Goal: Information Seeking & Learning: Learn about a topic

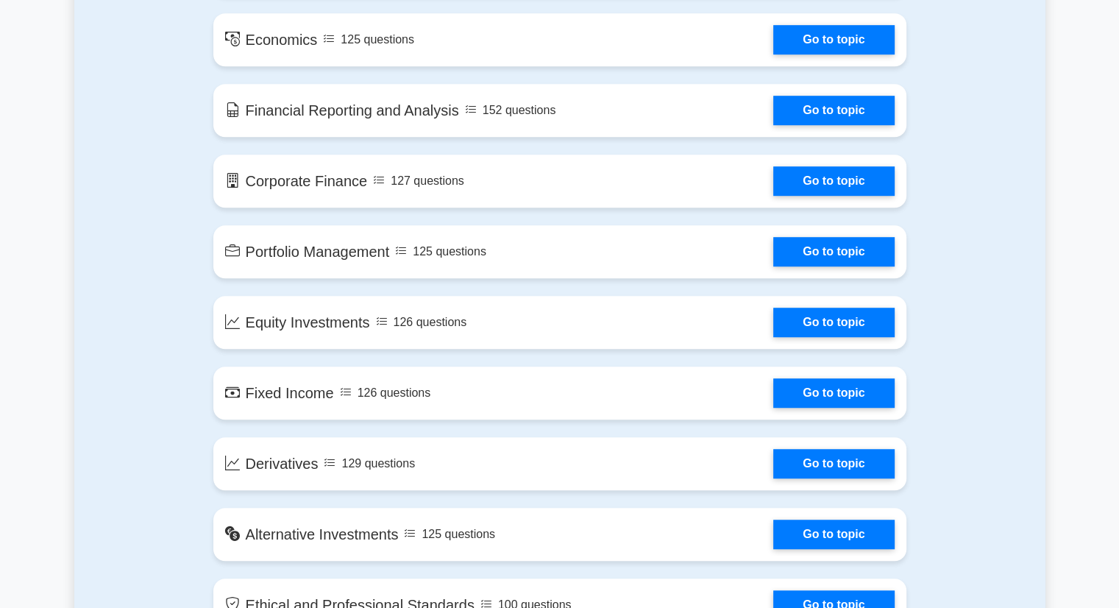
scroll to position [934, 0]
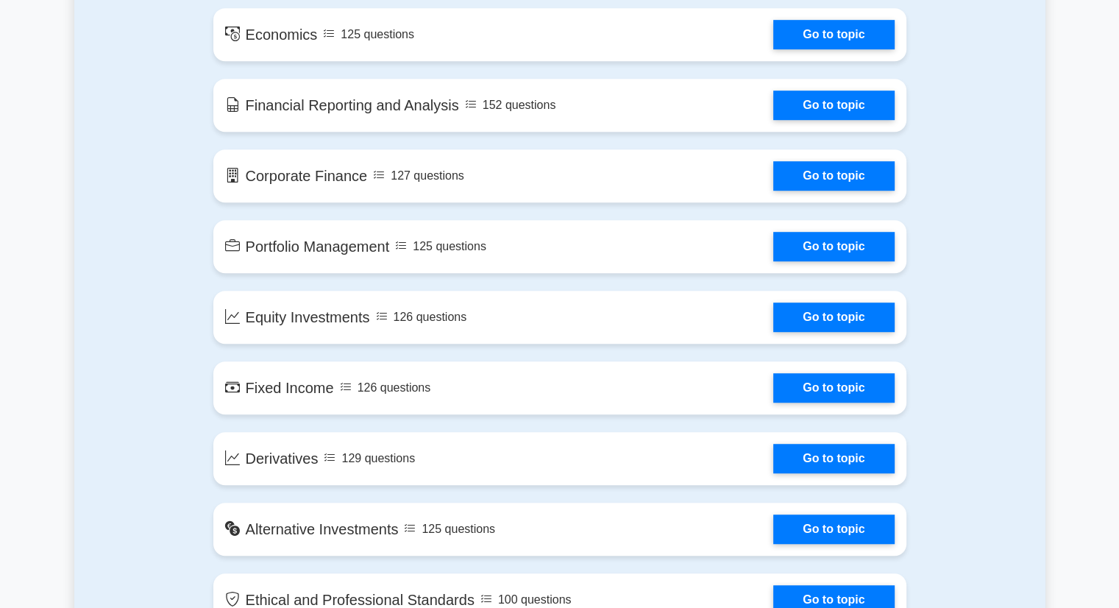
click at [773, 258] on link "Go to topic" at bounding box center [833, 246] width 121 height 29
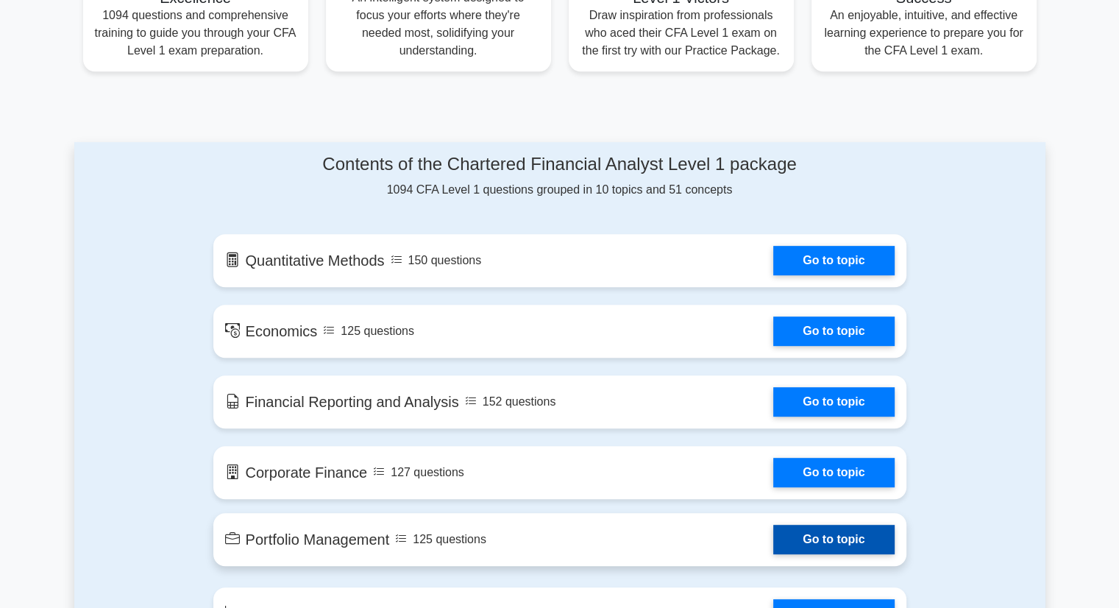
scroll to position [637, 0]
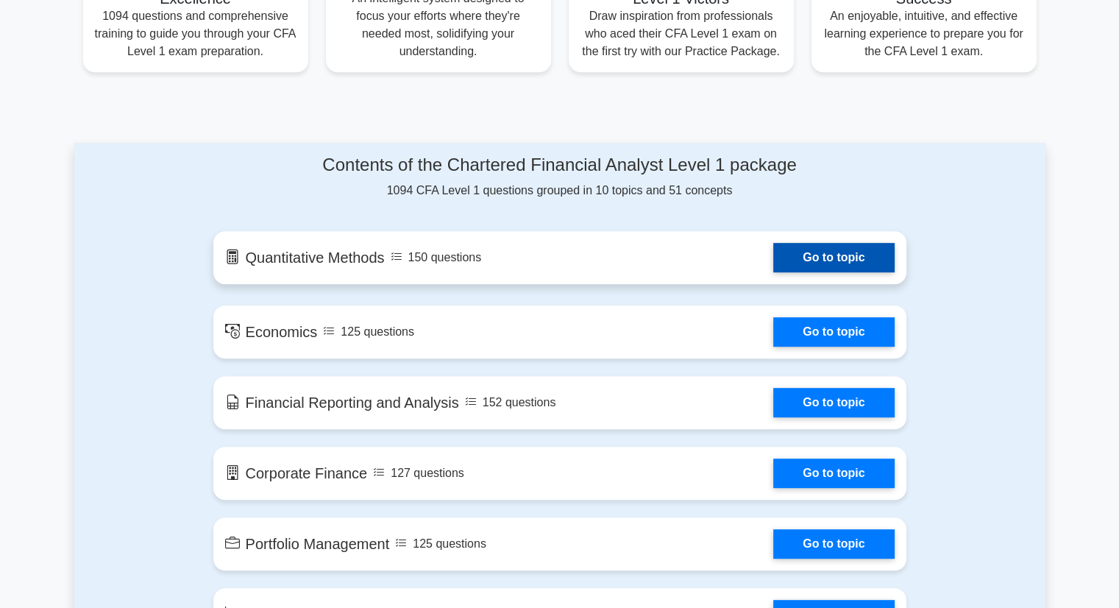
click at [822, 264] on link "Go to topic" at bounding box center [833, 257] width 121 height 29
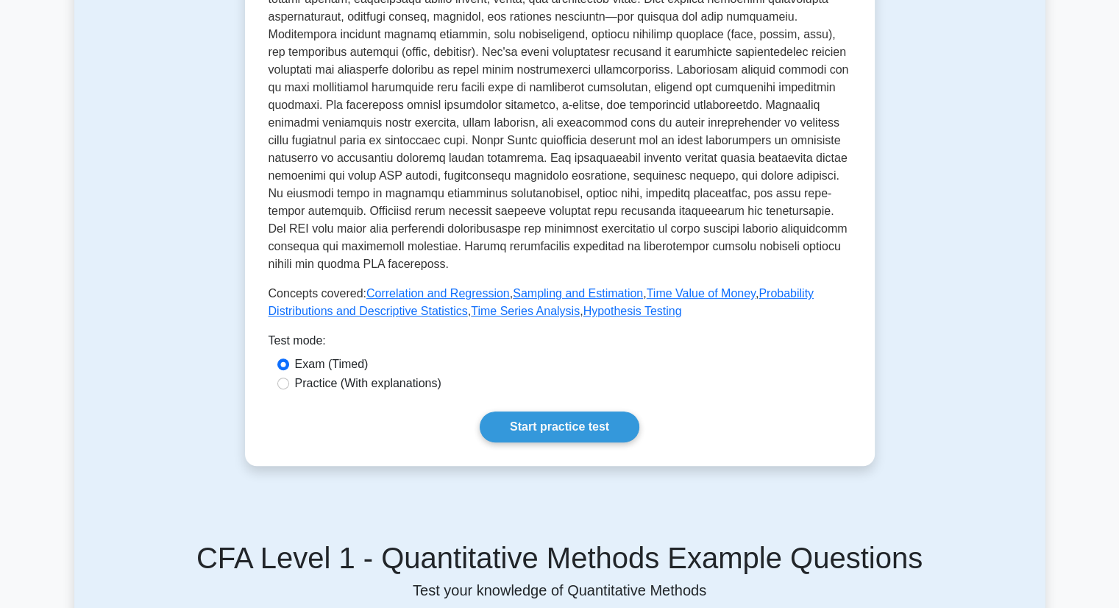
scroll to position [415, 0]
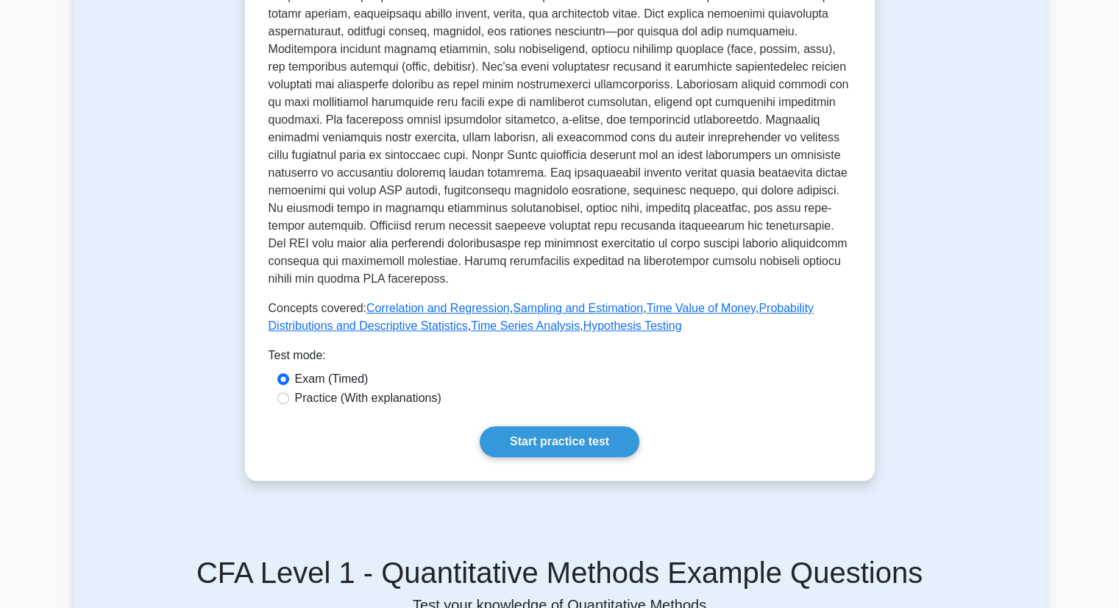
click at [344, 405] on label "Practice (With explanations)" at bounding box center [368, 398] width 146 height 18
click at [289, 404] on input "Practice (With explanations)" at bounding box center [283, 398] width 12 height 12
radio input "true"
click at [541, 449] on link "Start practice test" at bounding box center [560, 441] width 160 height 31
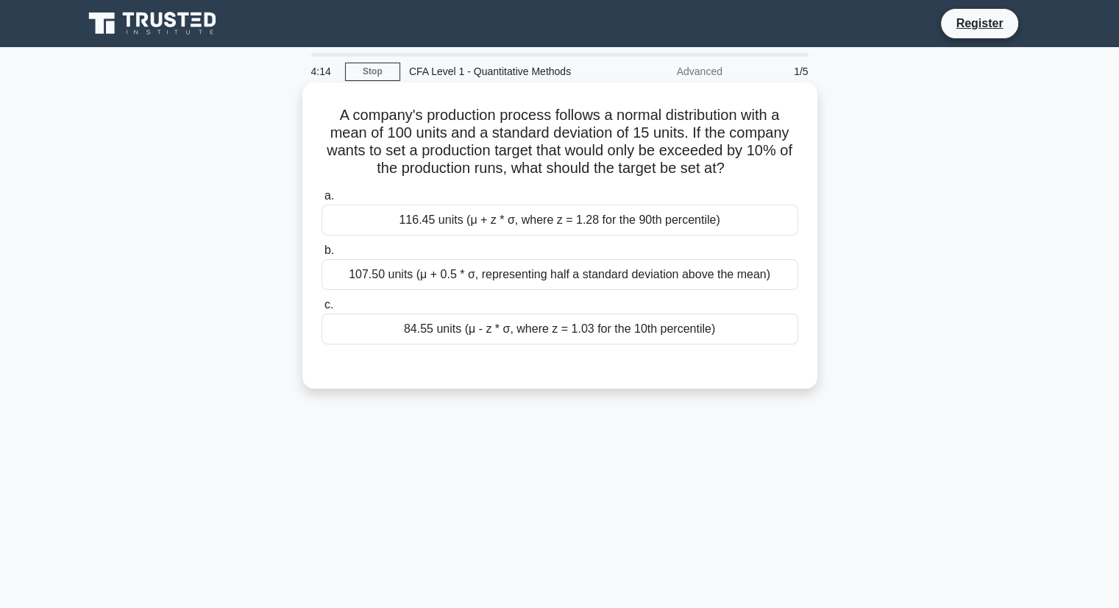
click at [597, 221] on div "116.45 units (μ + z * σ, where z = 1.28 for the 90th percentile)" at bounding box center [559, 219] width 477 height 31
click at [321, 201] on input "a. 116.45 units (μ + z * σ, where z = 1.28 for the 90th percentile)" at bounding box center [321, 196] width 0 height 10
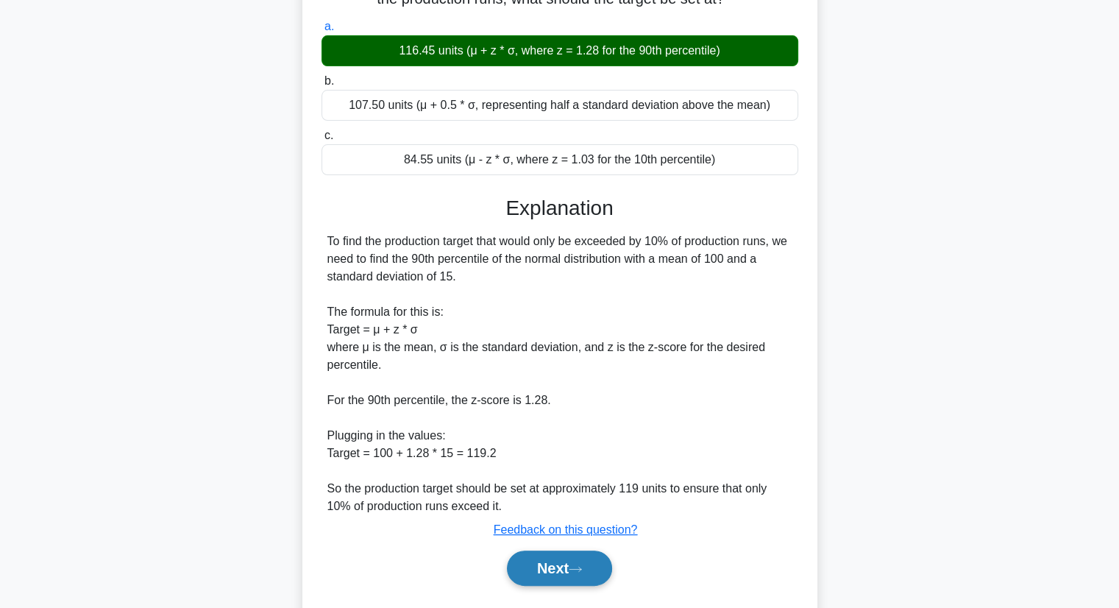
scroll to position [170, 0]
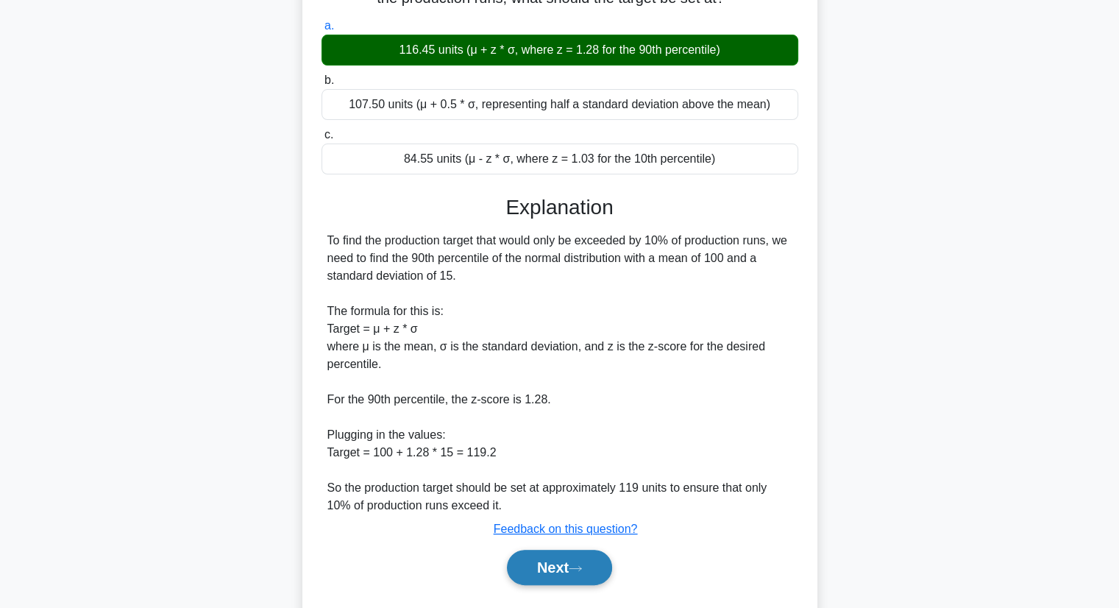
click at [594, 557] on button "Next" at bounding box center [559, 566] width 105 height 35
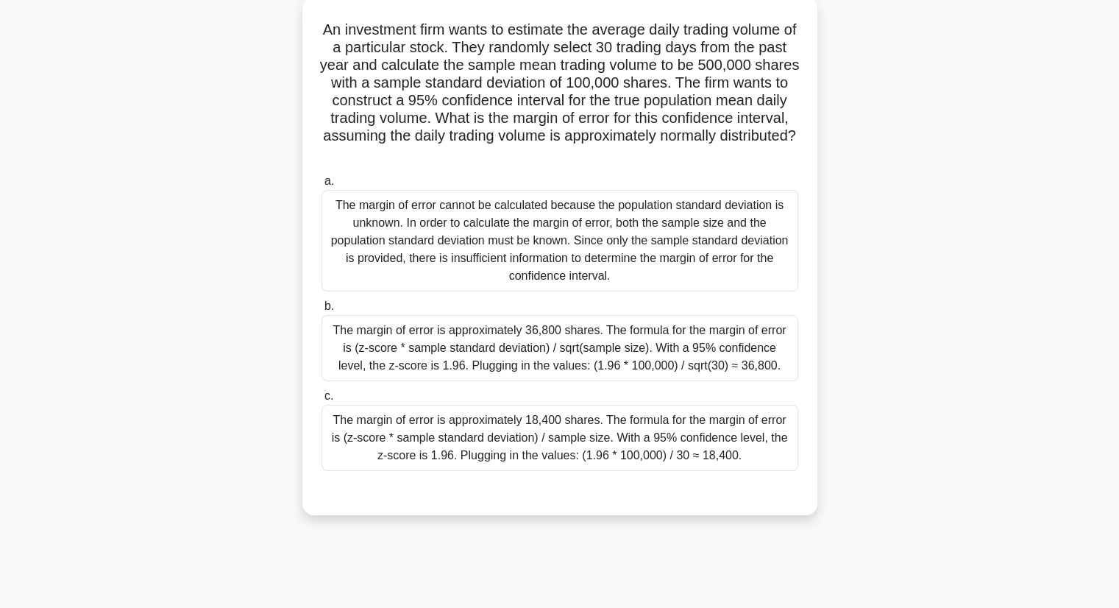
scroll to position [0, 0]
